Goal: Browse casually: Explore the website without a specific task or goal

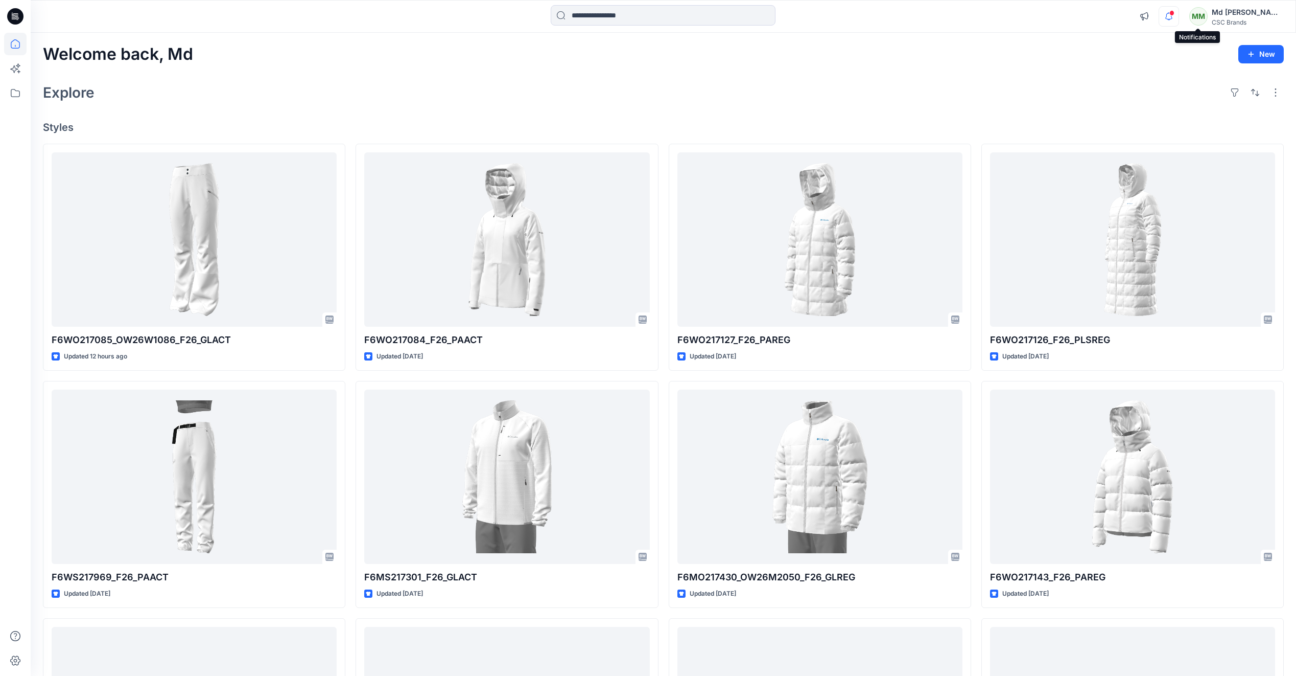
click at [1179, 21] on icon "button" at bounding box center [1169, 16] width 19 height 20
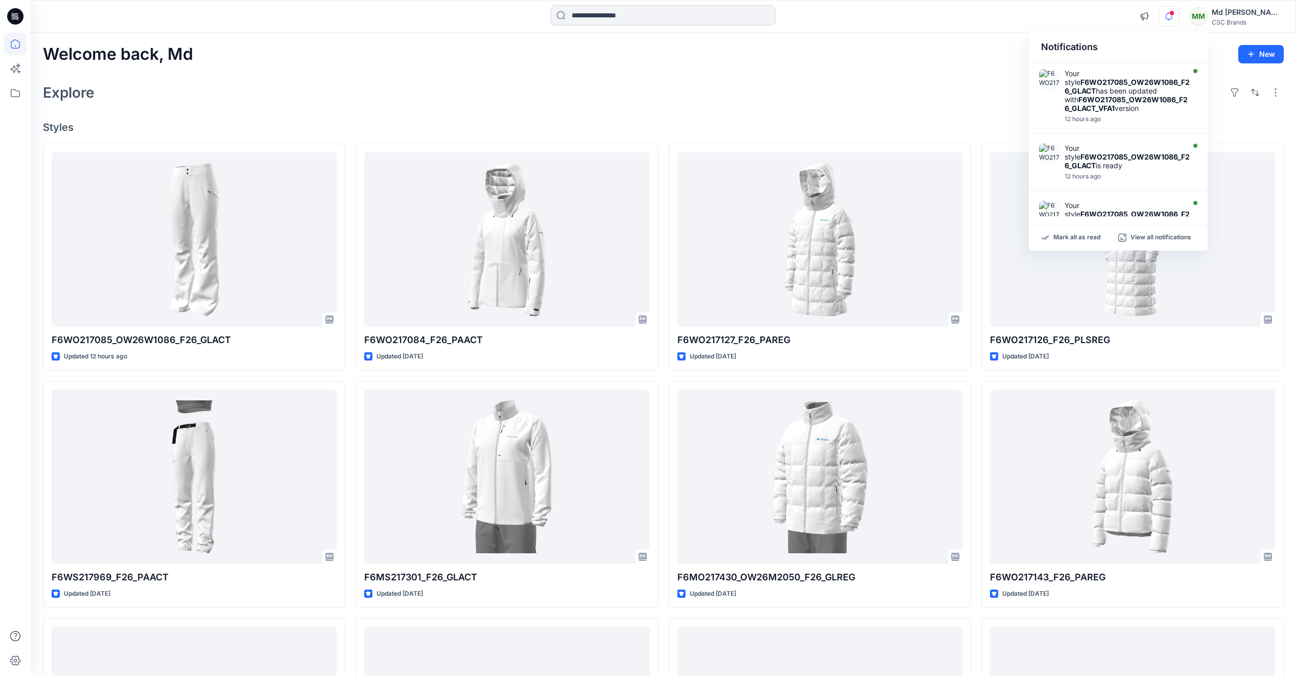
click at [758, 81] on div "Explore" at bounding box center [663, 92] width 1241 height 25
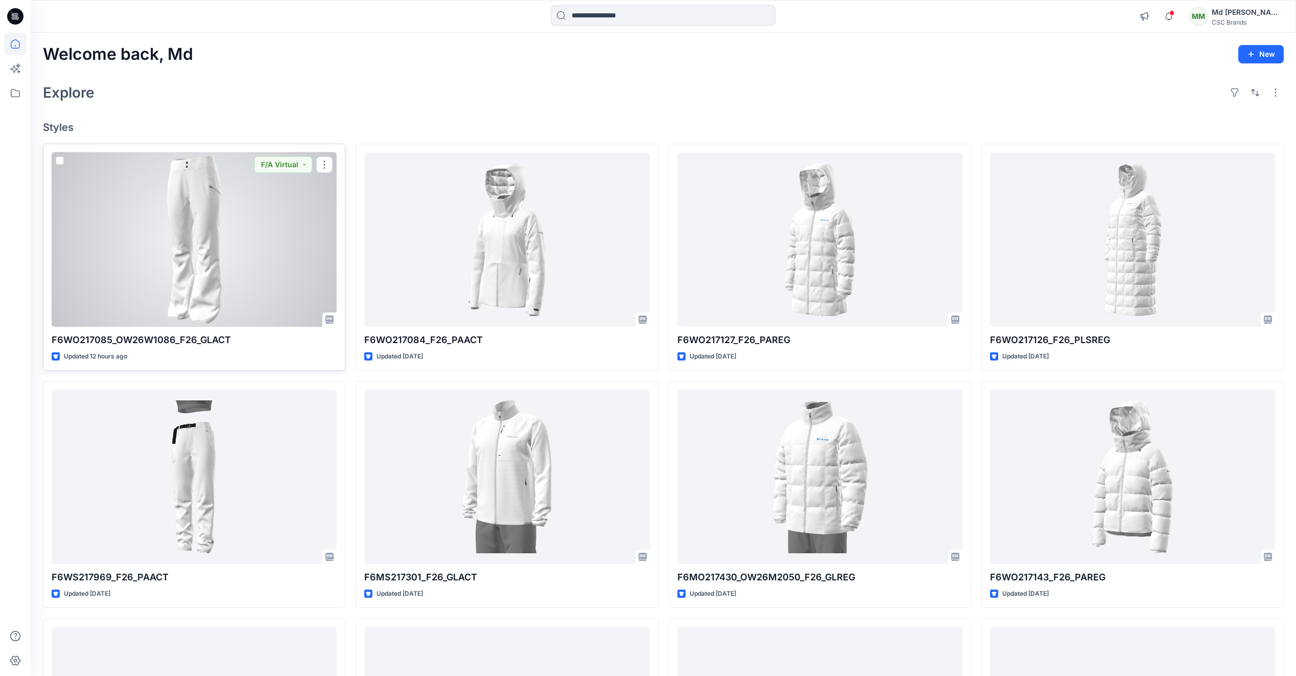
click at [215, 279] on div at bounding box center [194, 239] width 285 height 174
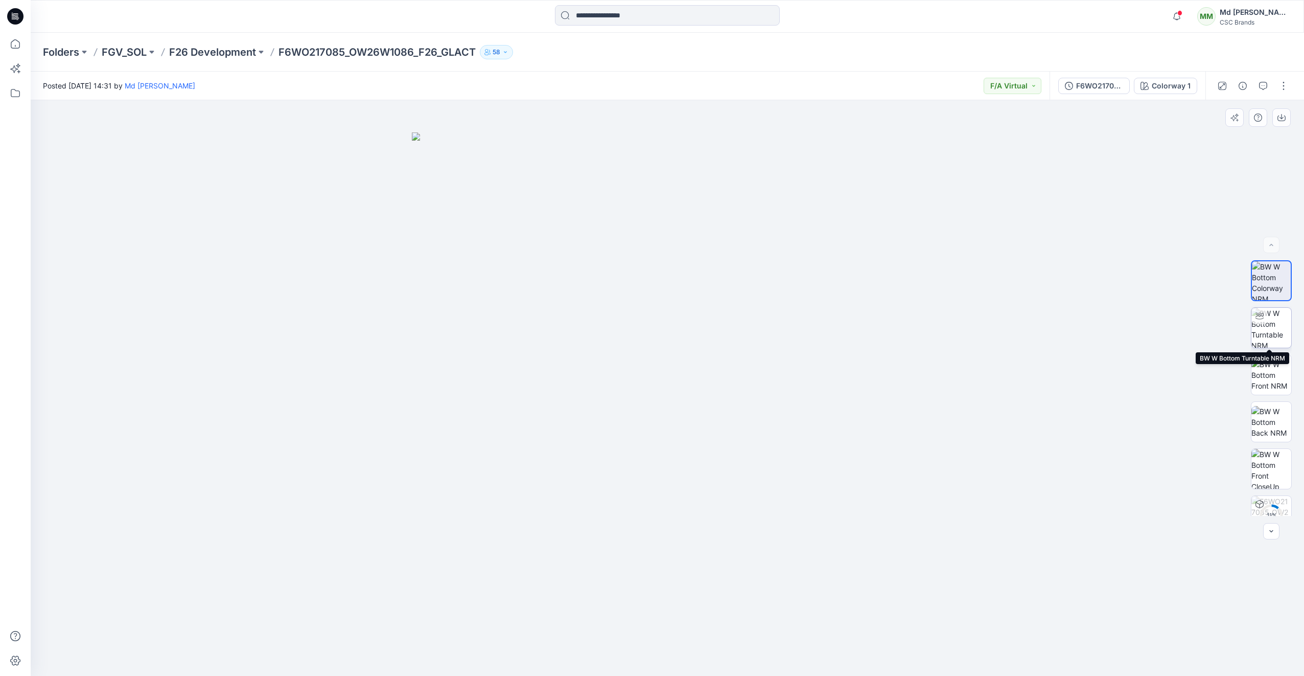
click at [1264, 340] on img at bounding box center [1272, 328] width 40 height 40
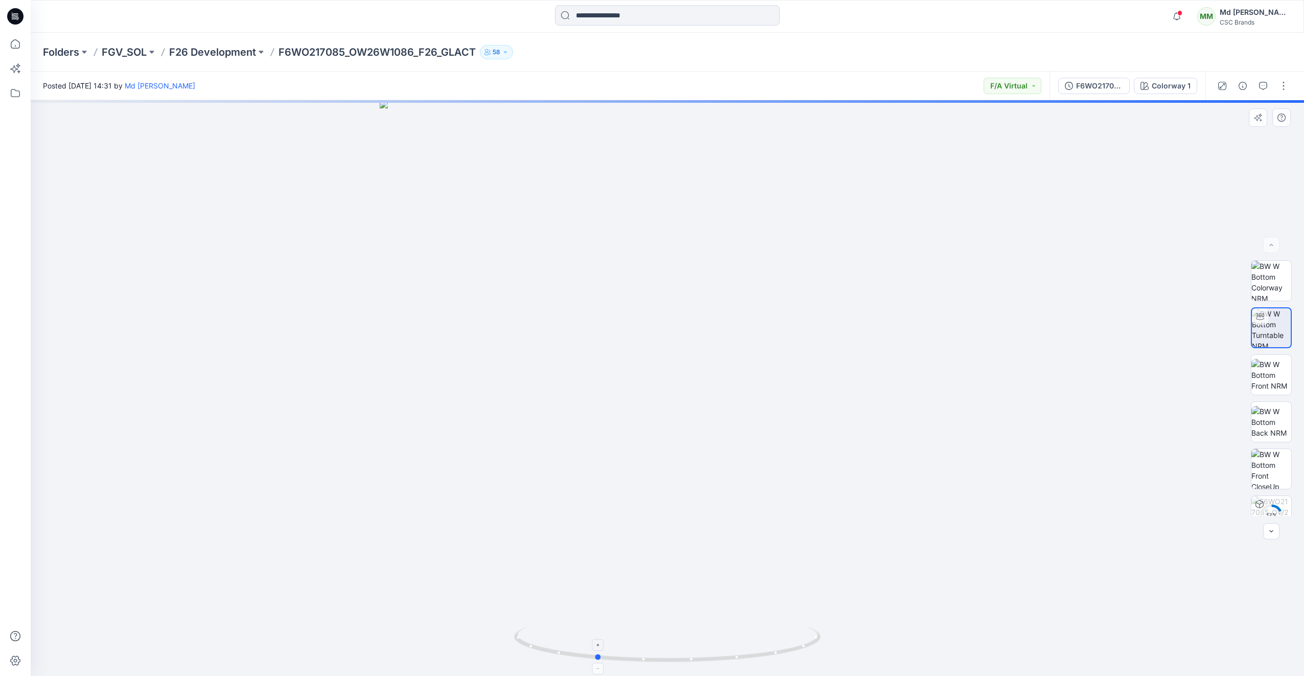
drag, startPoint x: 749, startPoint y: 660, endPoint x: 677, endPoint y: 659, distance: 71.6
click at [677, 659] on icon at bounding box center [668, 645] width 309 height 38
drag, startPoint x: 743, startPoint y: 655, endPoint x: 698, endPoint y: 650, distance: 45.8
click at [707, 650] on icon at bounding box center [668, 645] width 309 height 38
drag, startPoint x: 733, startPoint y: 667, endPoint x: 533, endPoint y: 696, distance: 201.8
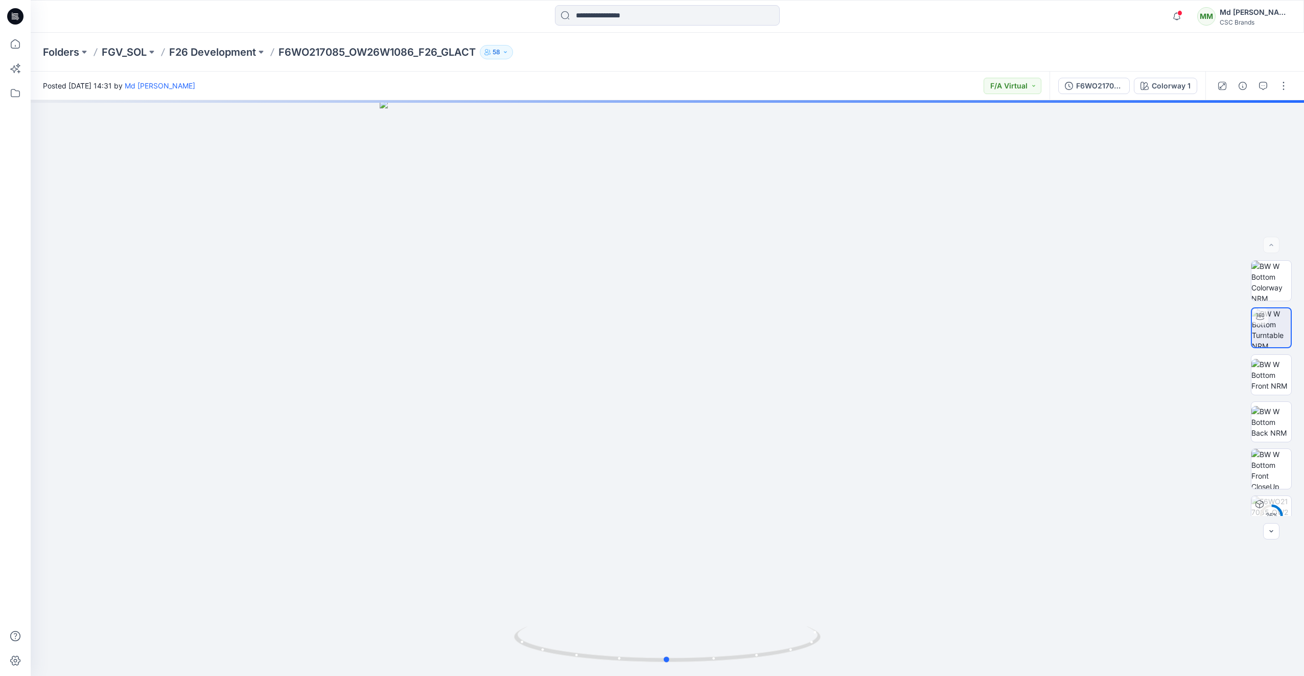
click at [533, 660] on html "Notifications Your style F6WO217085_OW26W1086_F26_GLACT has been updated with F…" at bounding box center [652, 338] width 1304 height 676
click at [1082, 87] on div "F6WO217085_OW26W1086_F26_GLACT_VFA1" at bounding box center [1099, 85] width 47 height 11
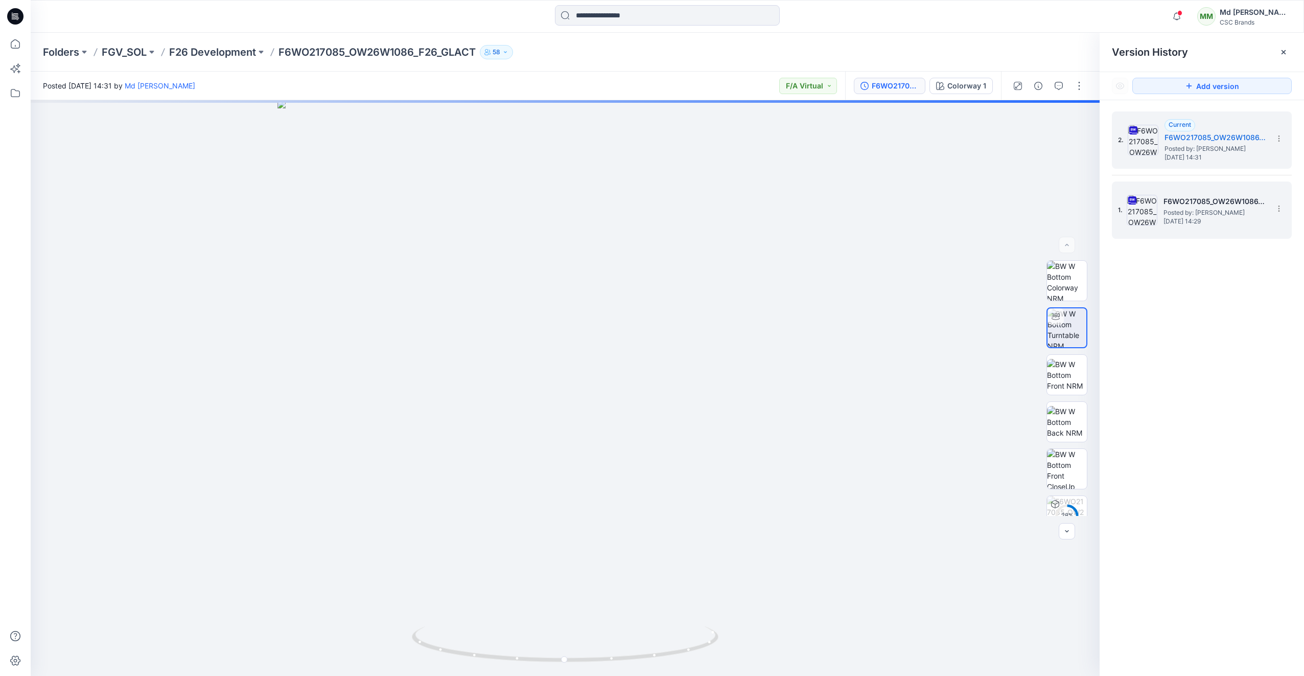
click at [1185, 199] on h5 "F6WO217085_OW26W1086_F26_GLACT_VFA" at bounding box center [1215, 201] width 102 height 12
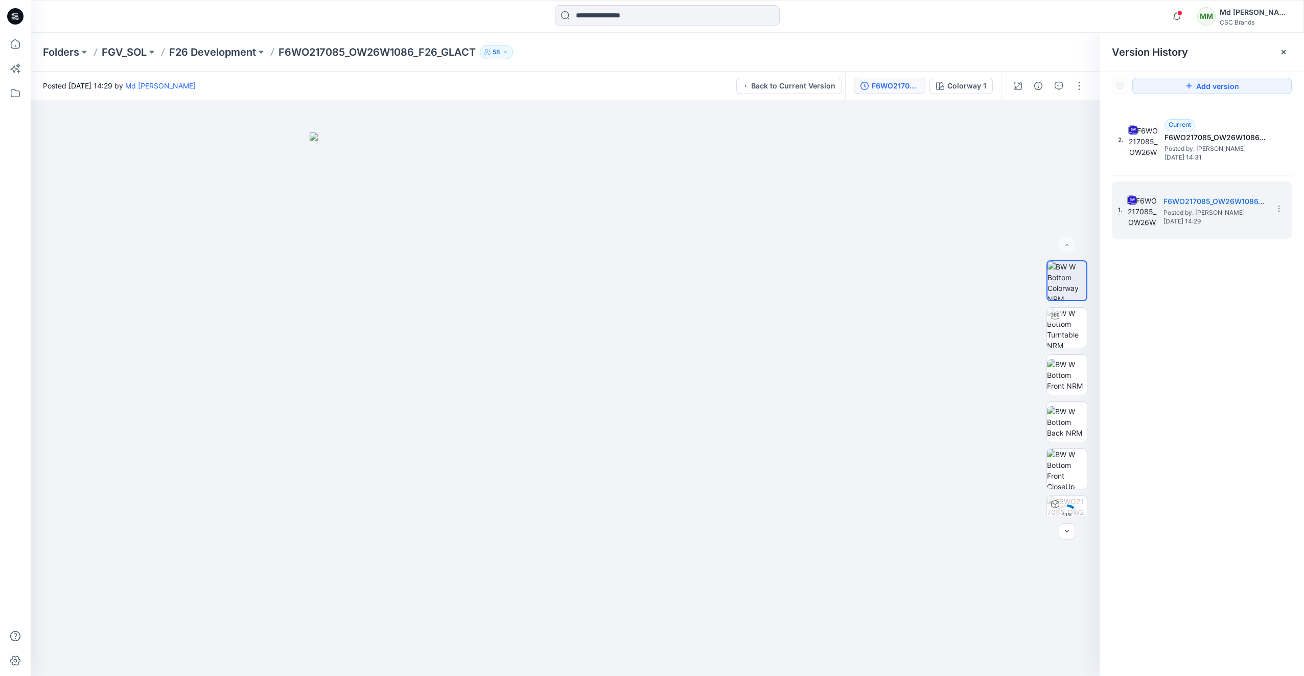
click at [19, 12] on icon at bounding box center [15, 16] width 16 height 16
